Goal: Task Accomplishment & Management: Manage account settings

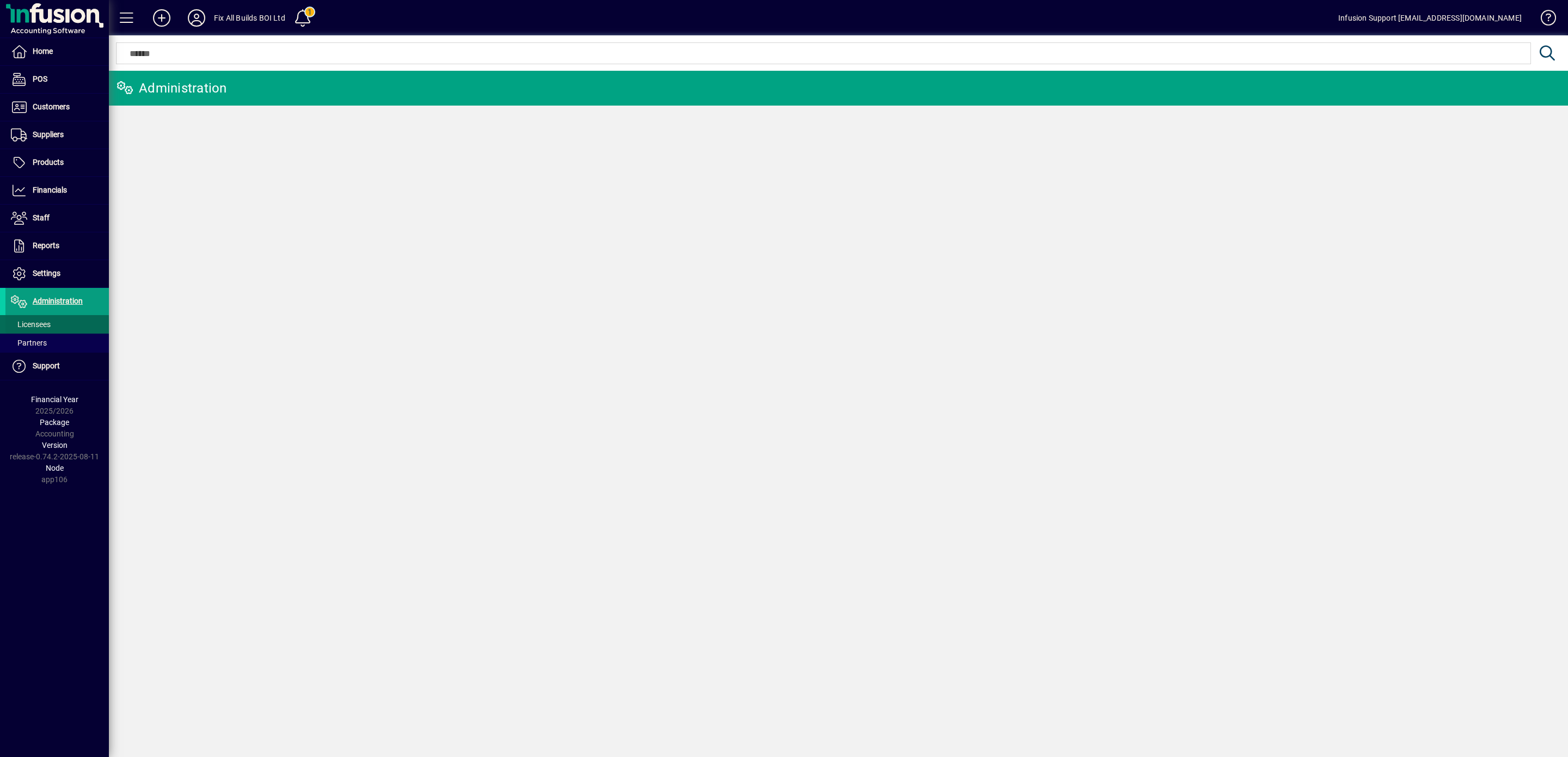
click at [40, 326] on span "Licensees" at bounding box center [31, 324] width 40 height 9
click at [42, 271] on span "Settings" at bounding box center [47, 273] width 28 height 9
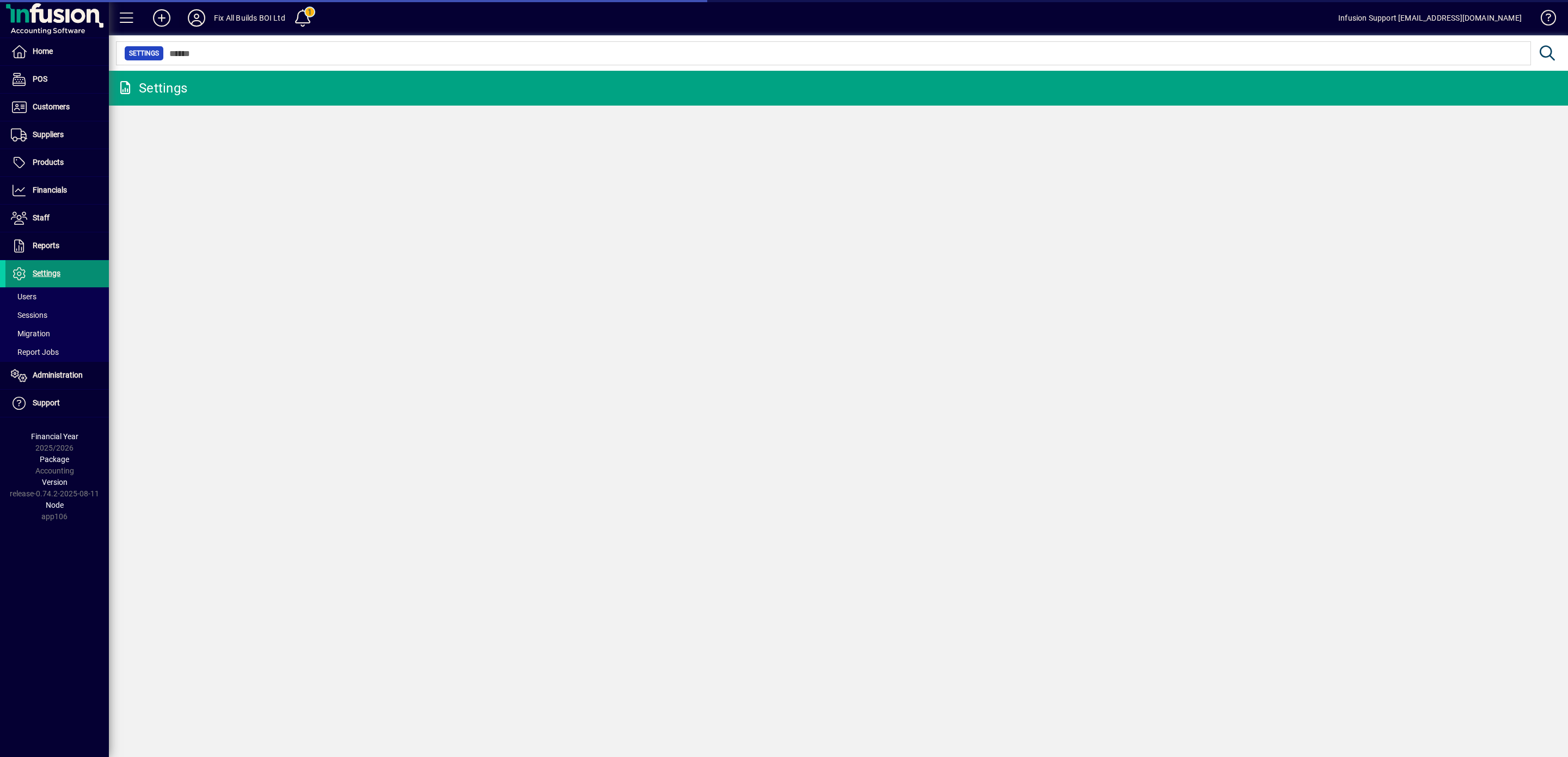
click at [195, 16] on icon at bounding box center [197, 18] width 22 height 18
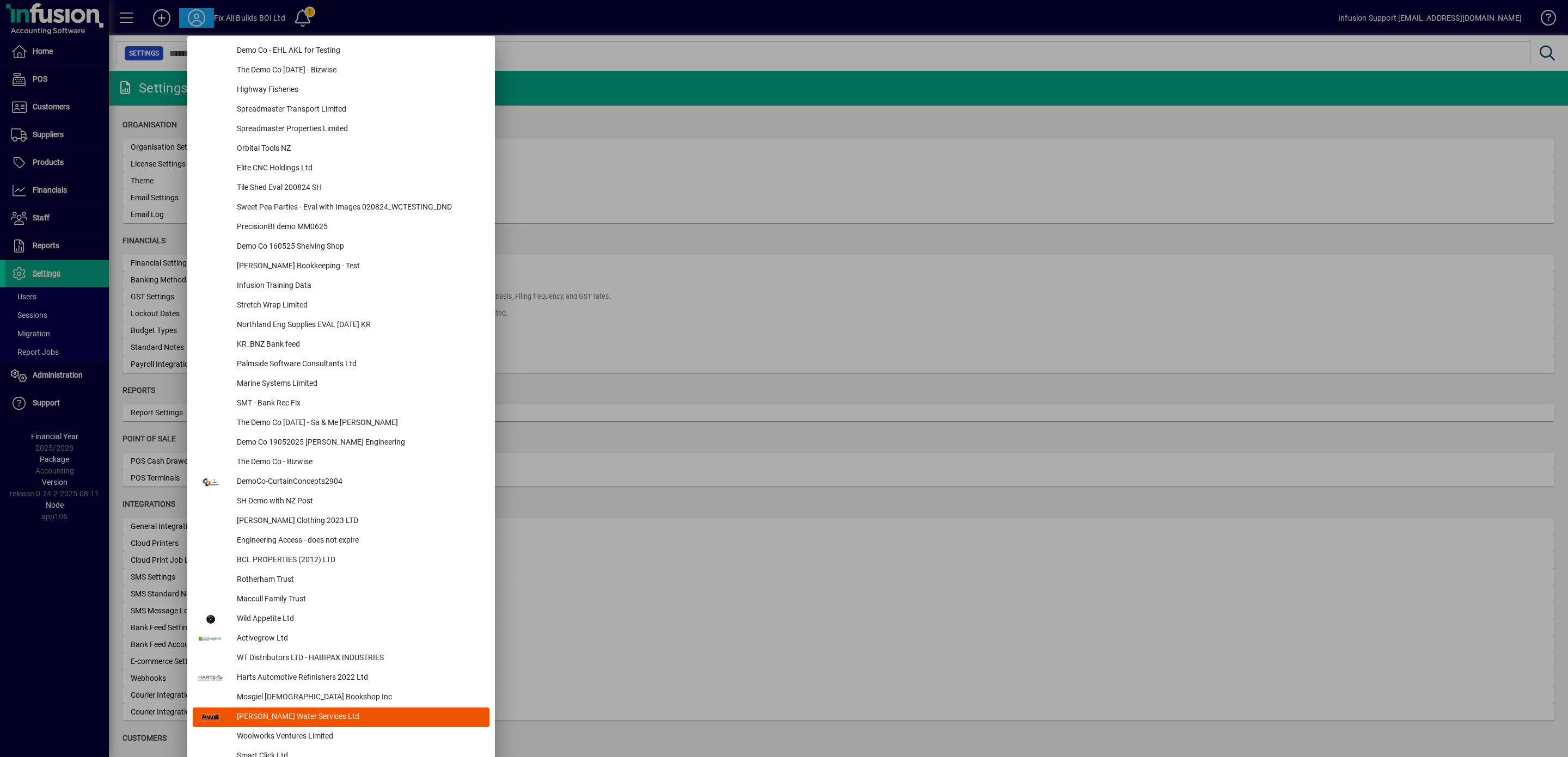
scroll to position [4565, 0]
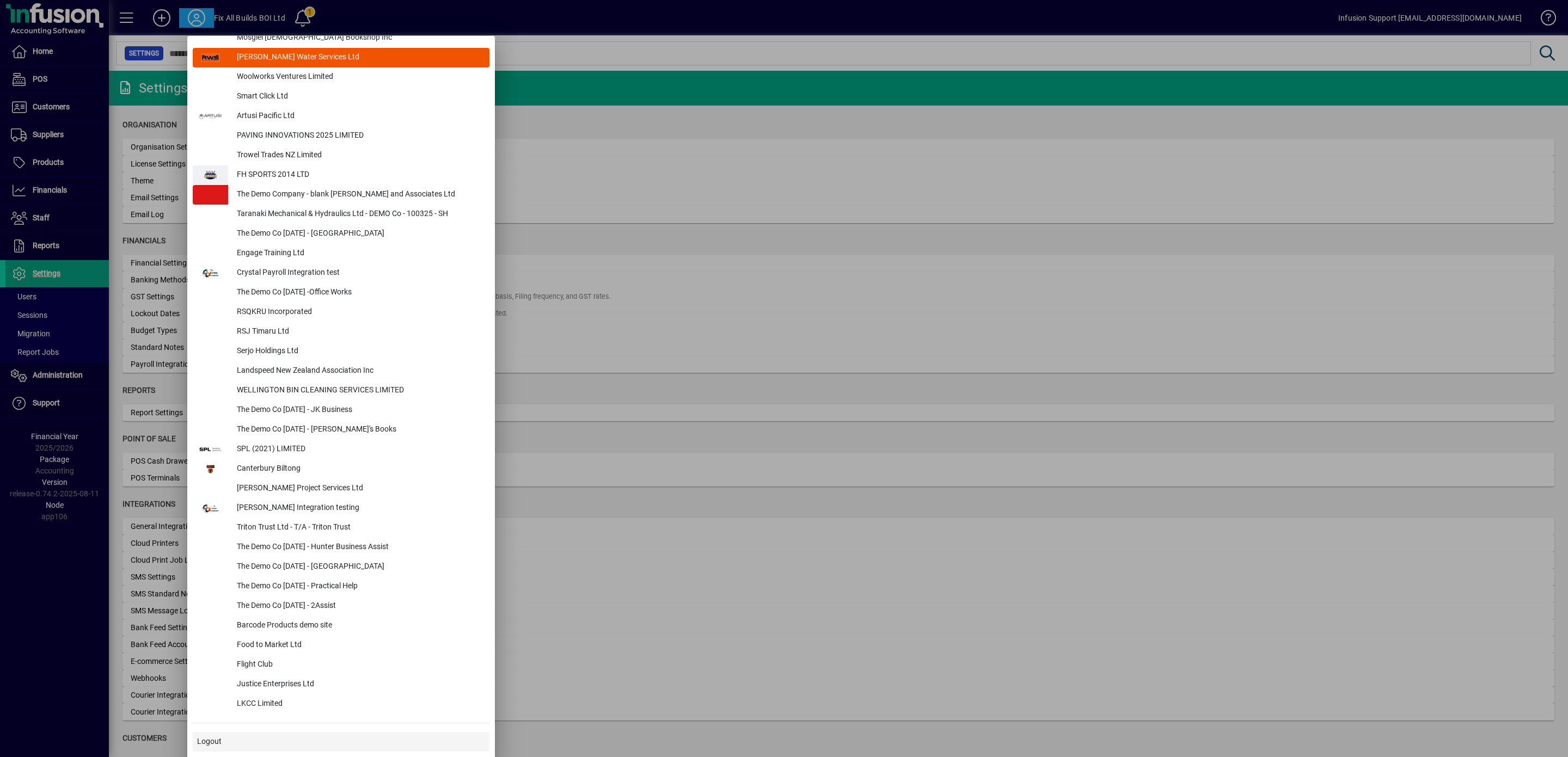
click at [206, 737] on span "Logout" at bounding box center [209, 742] width 24 height 12
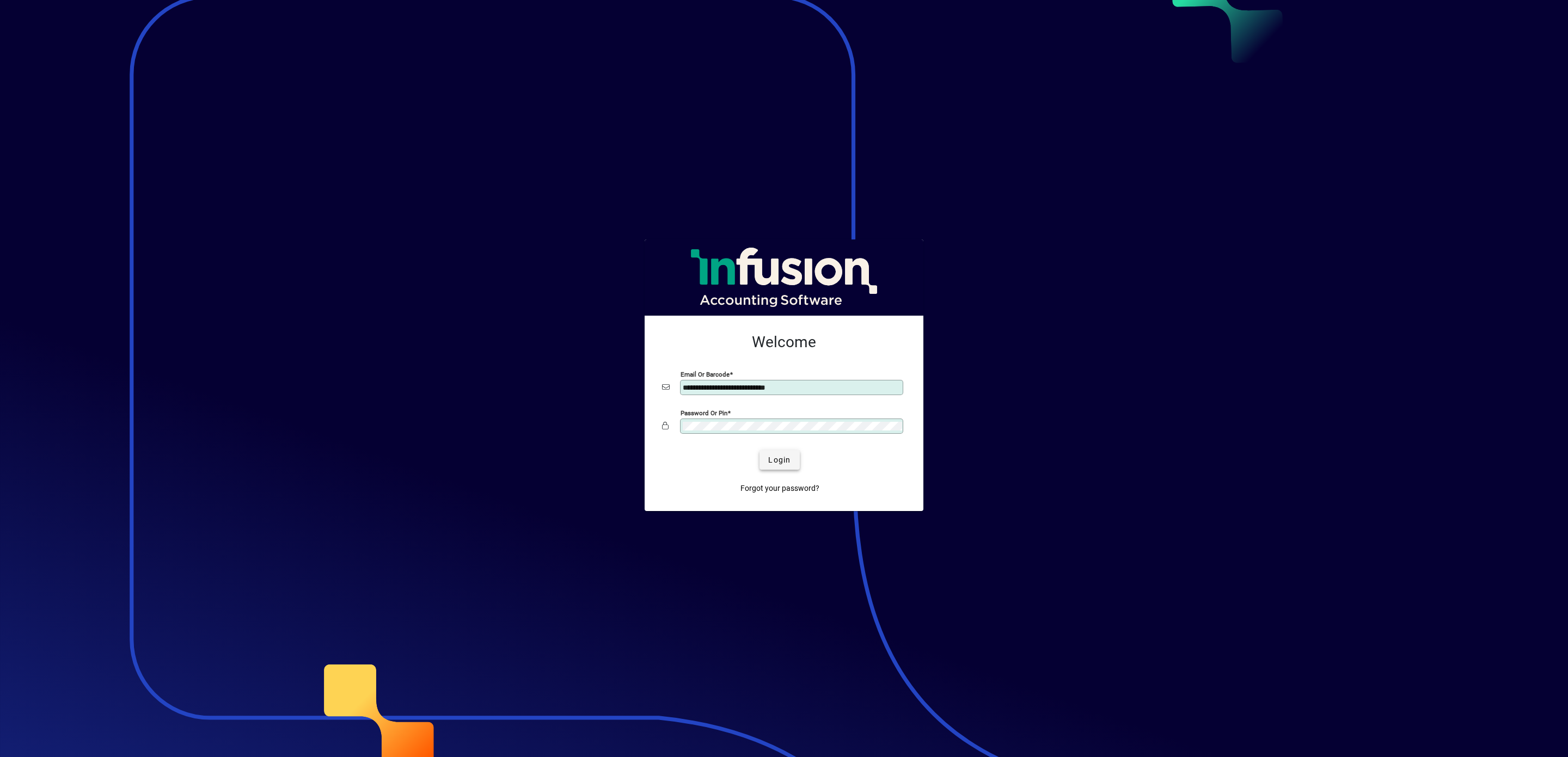
type input "**********"
click at [781, 459] on span "Login" at bounding box center [779, 460] width 23 height 12
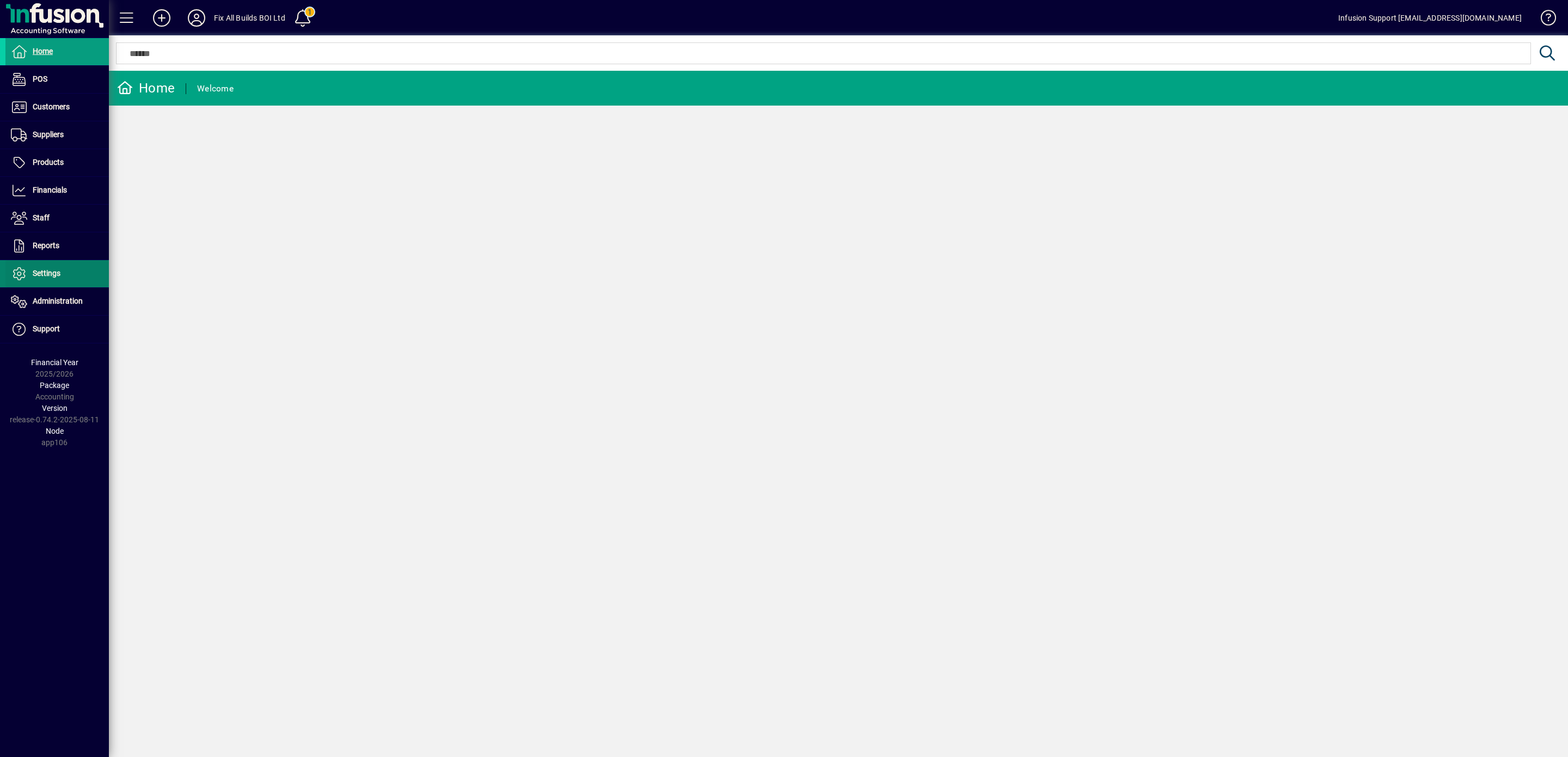
click at [55, 275] on span "Settings" at bounding box center [47, 273] width 28 height 9
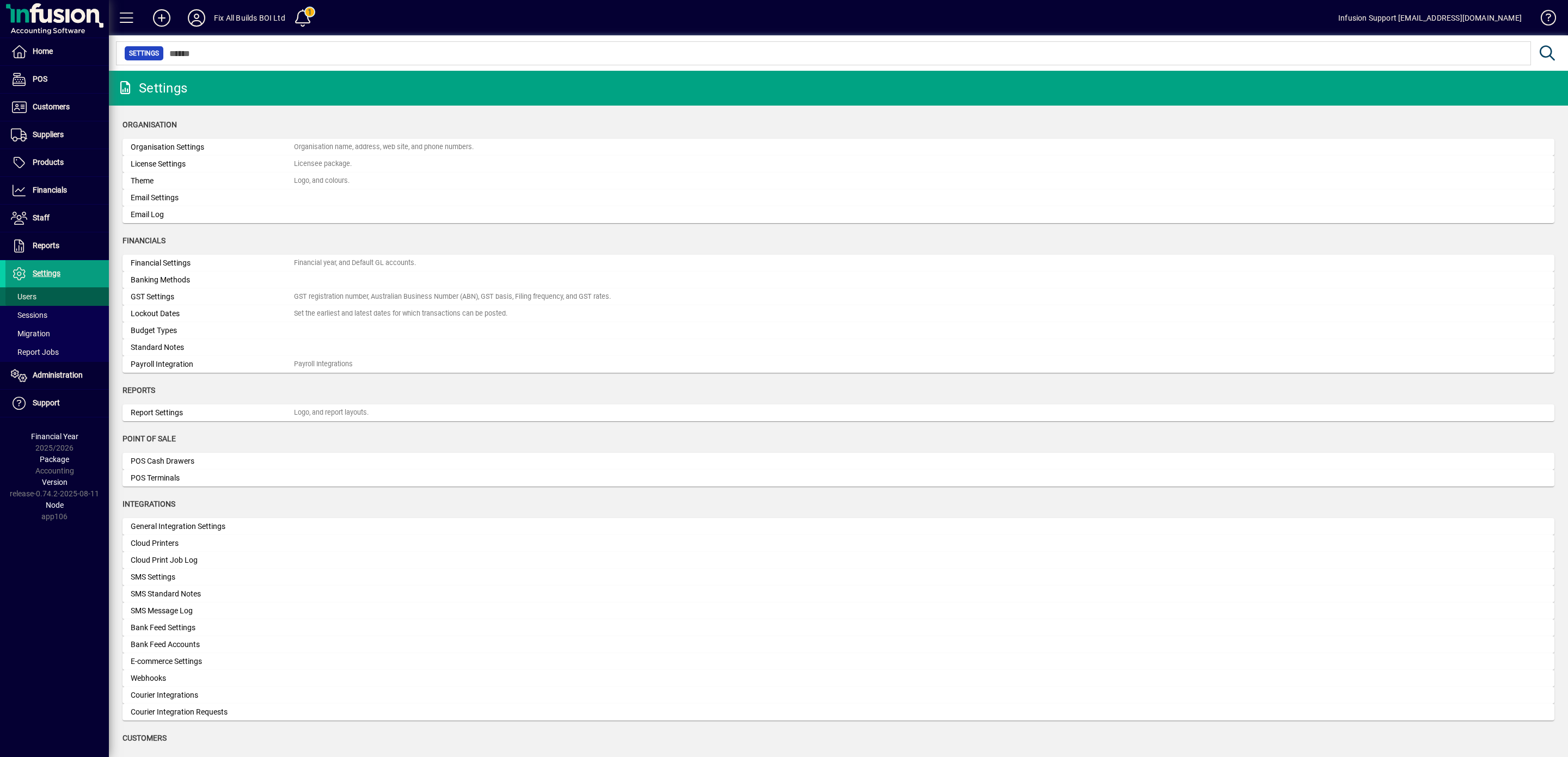
click at [35, 301] on span "Users" at bounding box center [23, 296] width 26 height 9
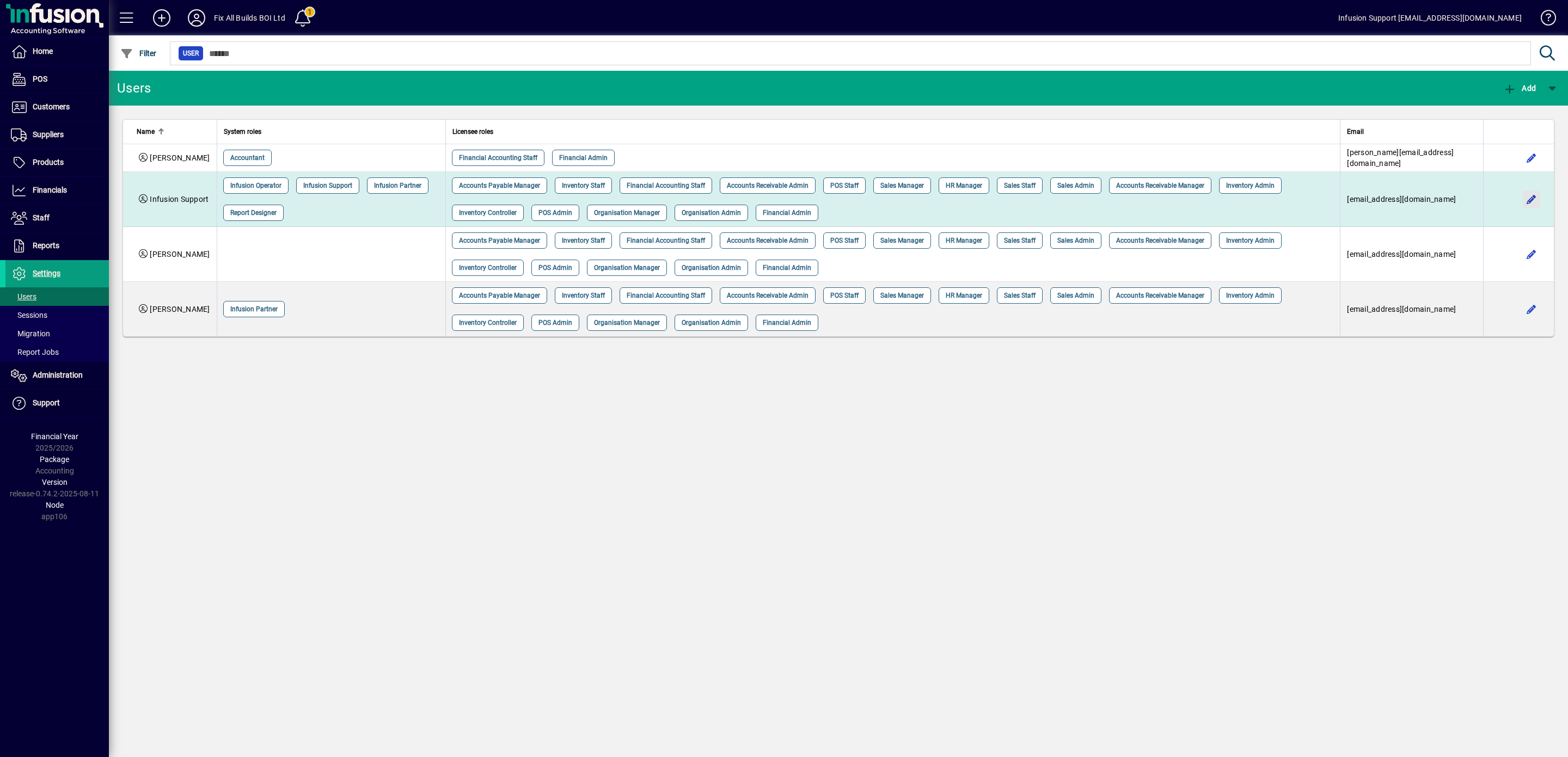
click at [1527, 186] on span "button" at bounding box center [1531, 199] width 26 height 26
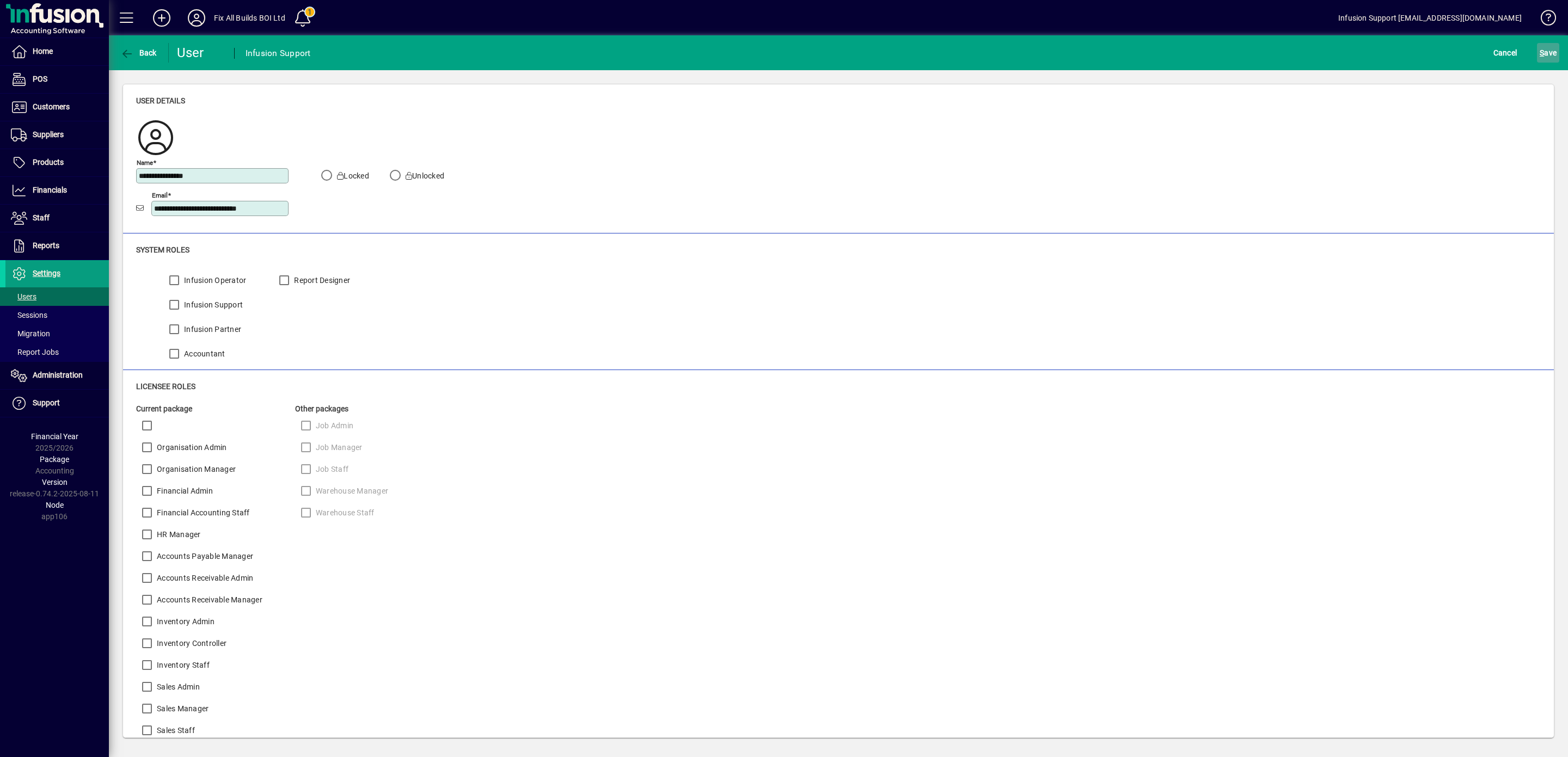
click at [1539, 48] on span "S ave" at bounding box center [1548, 53] width 17 height 18
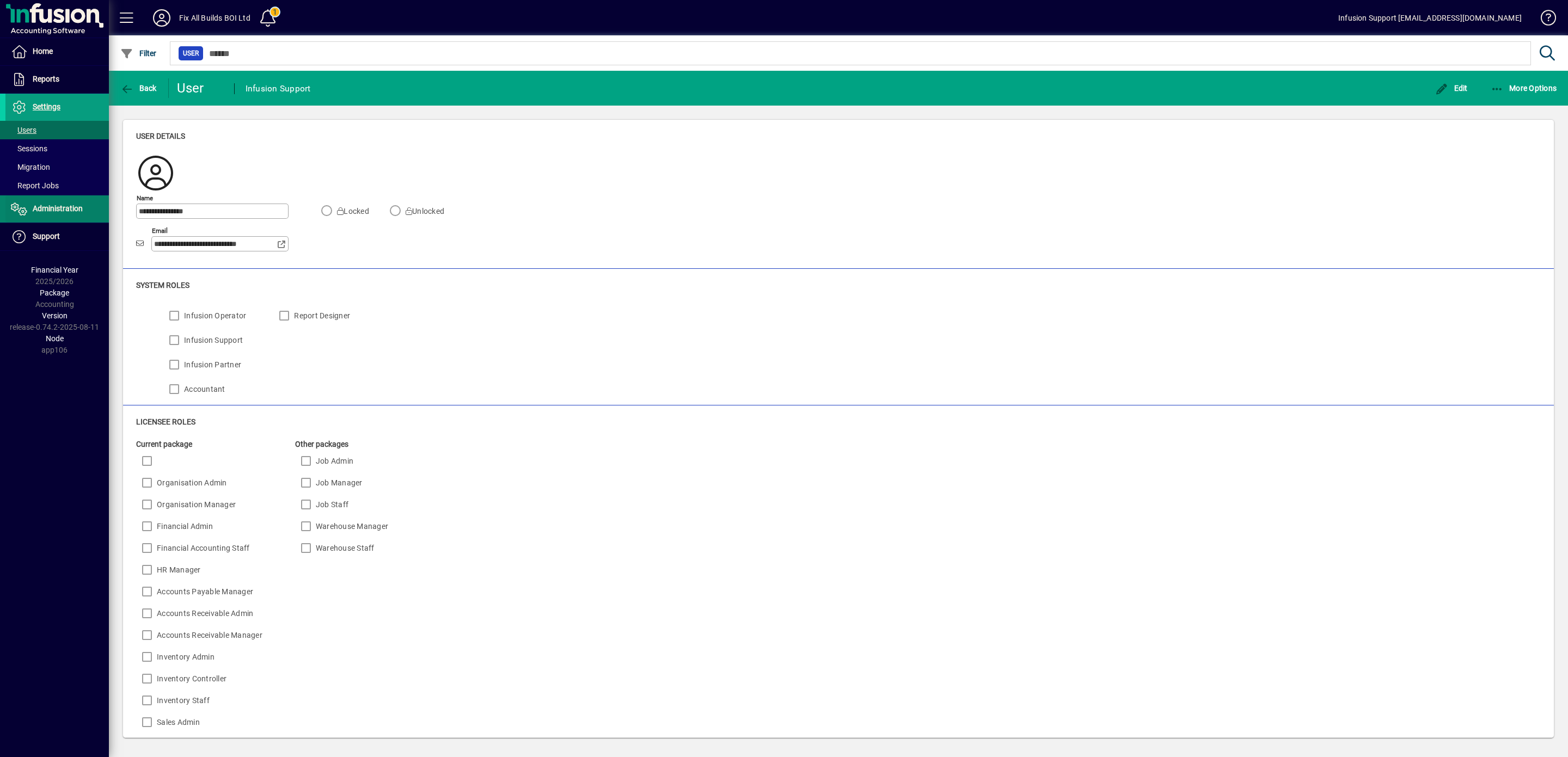
click at [52, 203] on span "Administration" at bounding box center [44, 209] width 78 height 13
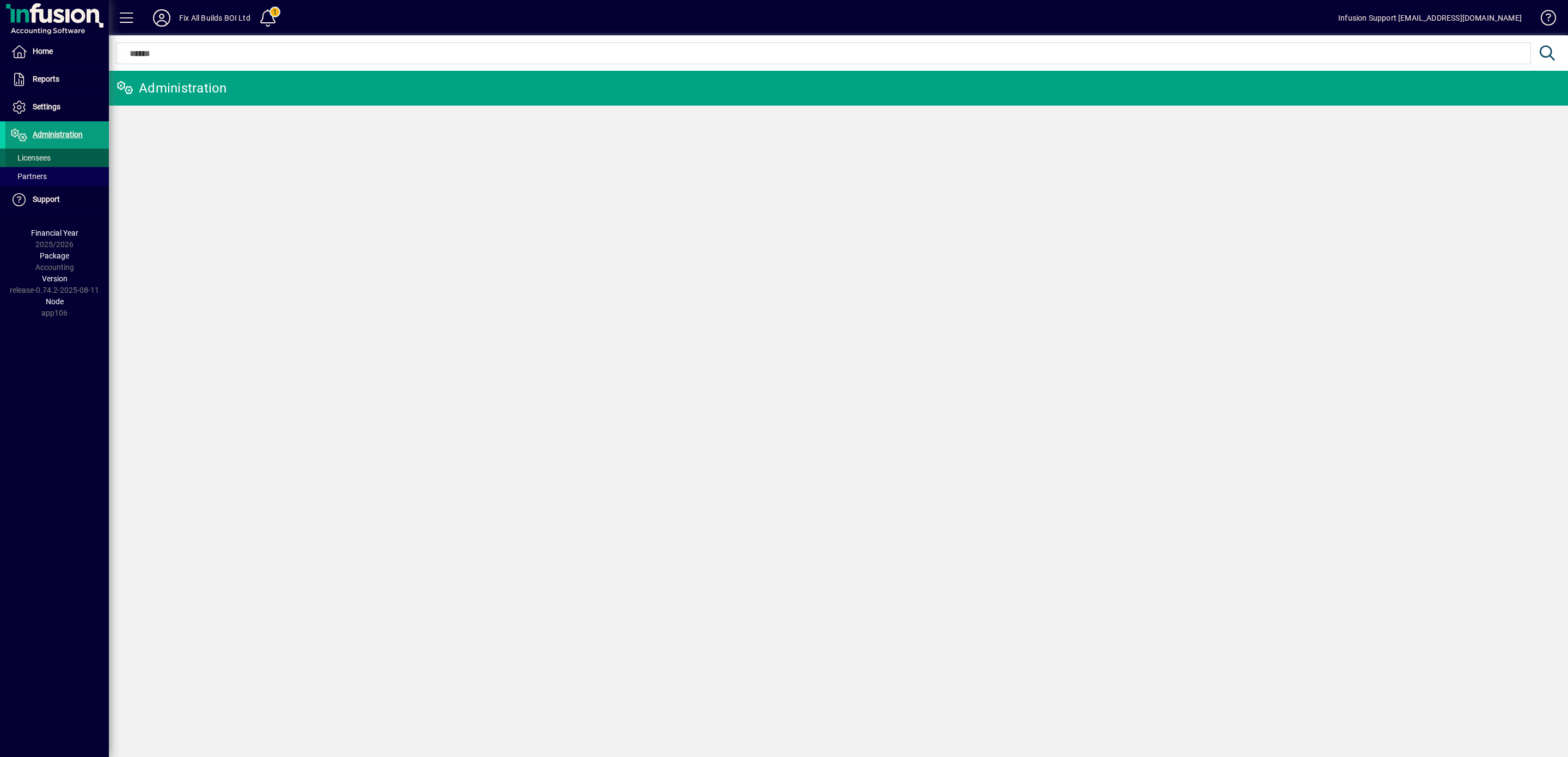
click at [44, 155] on span "Licensees" at bounding box center [31, 158] width 40 height 9
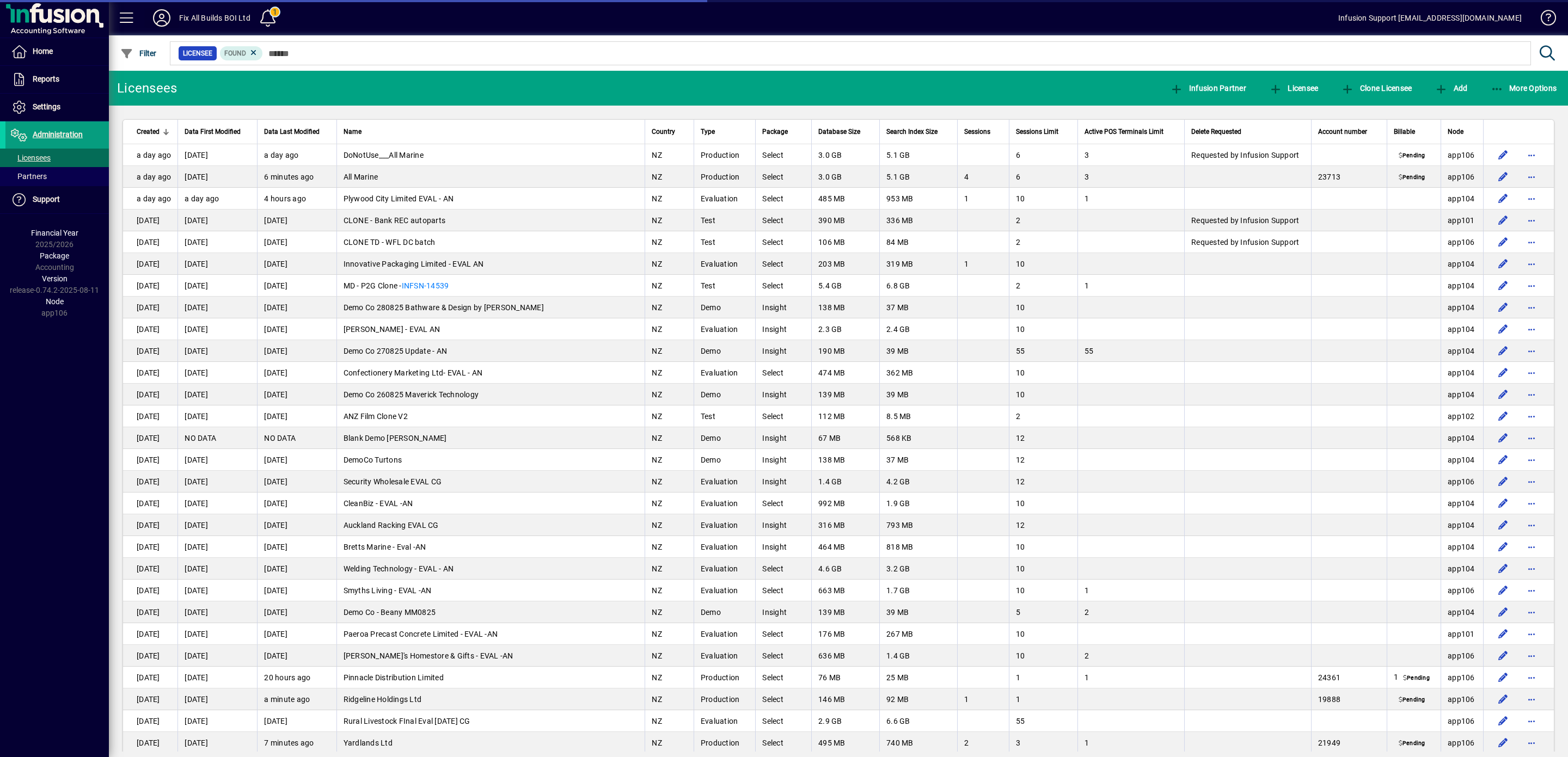
click at [29, 157] on span "Licensees" at bounding box center [31, 158] width 40 height 9
click at [160, 16] on icon at bounding box center [162, 18] width 22 height 18
click at [323, 50] on div "Infusion Support Fix All Builds BOI Ltd JS Demo Company Ridgeline Holdings Ltd …" at bounding box center [306, 401] width 307 height 730
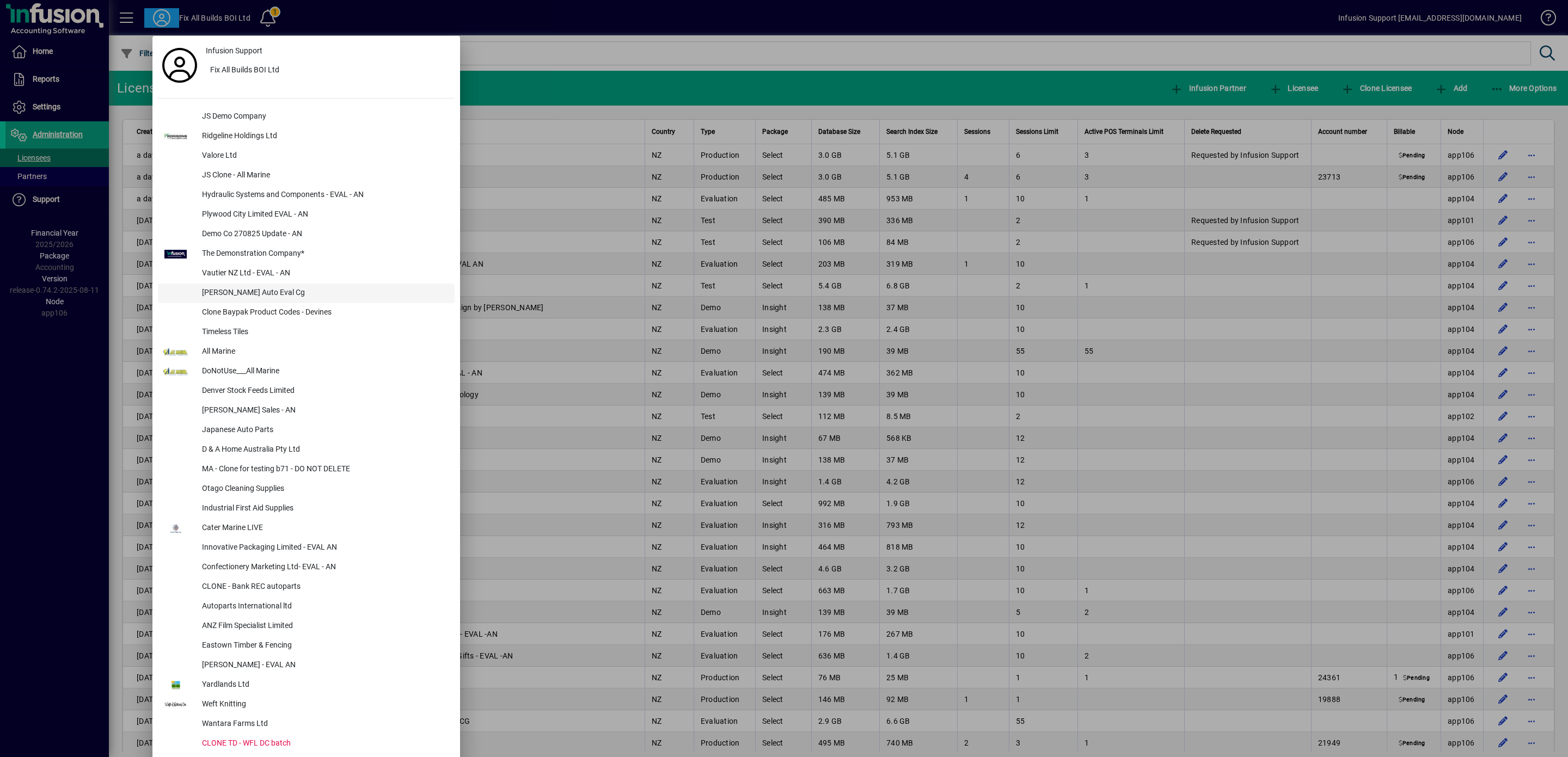
click at [268, 290] on div "[PERSON_NAME] Auto Eval Cg" at bounding box center [323, 293] width 261 height 20
click at [274, 296] on div "[PERSON_NAME] Auto Eval Cg" at bounding box center [323, 293] width 261 height 20
